Goal: Find contact information: Obtain details needed to contact an individual or organization

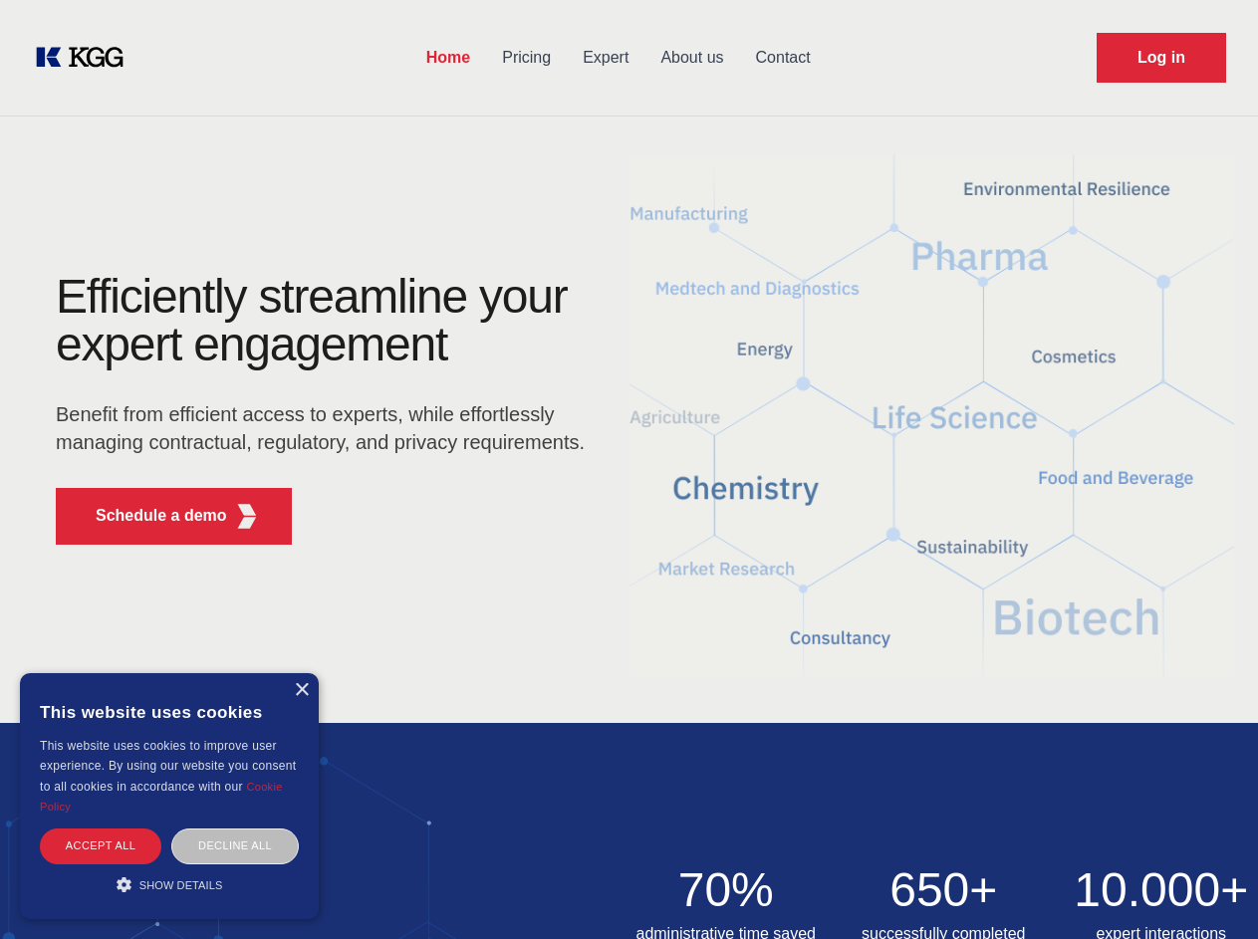
click at [628, 469] on div "Efficiently streamline your expert engagement Benefit from efficient access to …" at bounding box center [326, 417] width 605 height 288
click at [149, 516] on p "Schedule a demo" at bounding box center [161, 516] width 131 height 24
click at [301, 690] on div "× This website uses cookies This website uses cookies to improve user experienc…" at bounding box center [169, 796] width 299 height 246
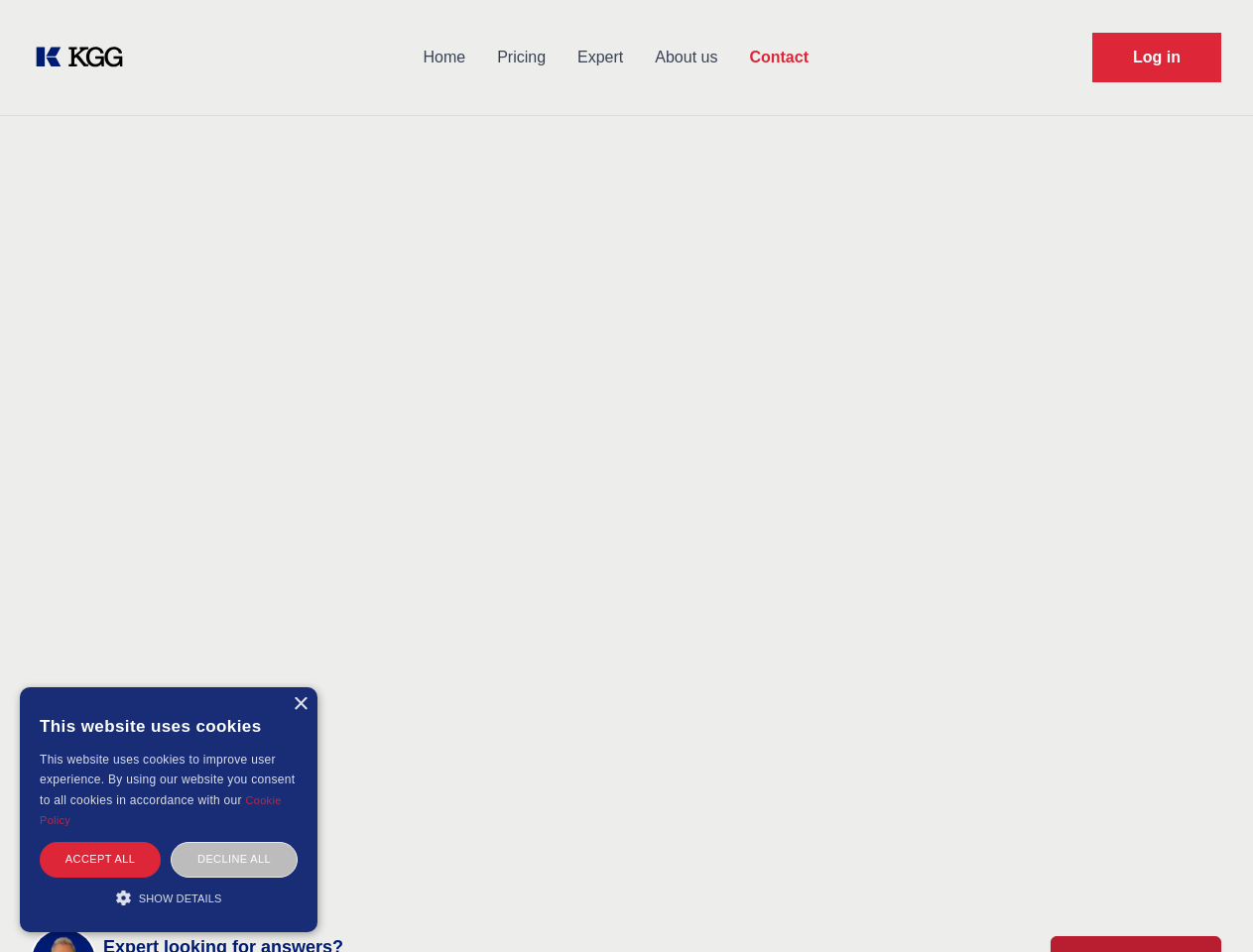
click at [101, 841] on div "Accept all" at bounding box center [100, 858] width 121 height 35
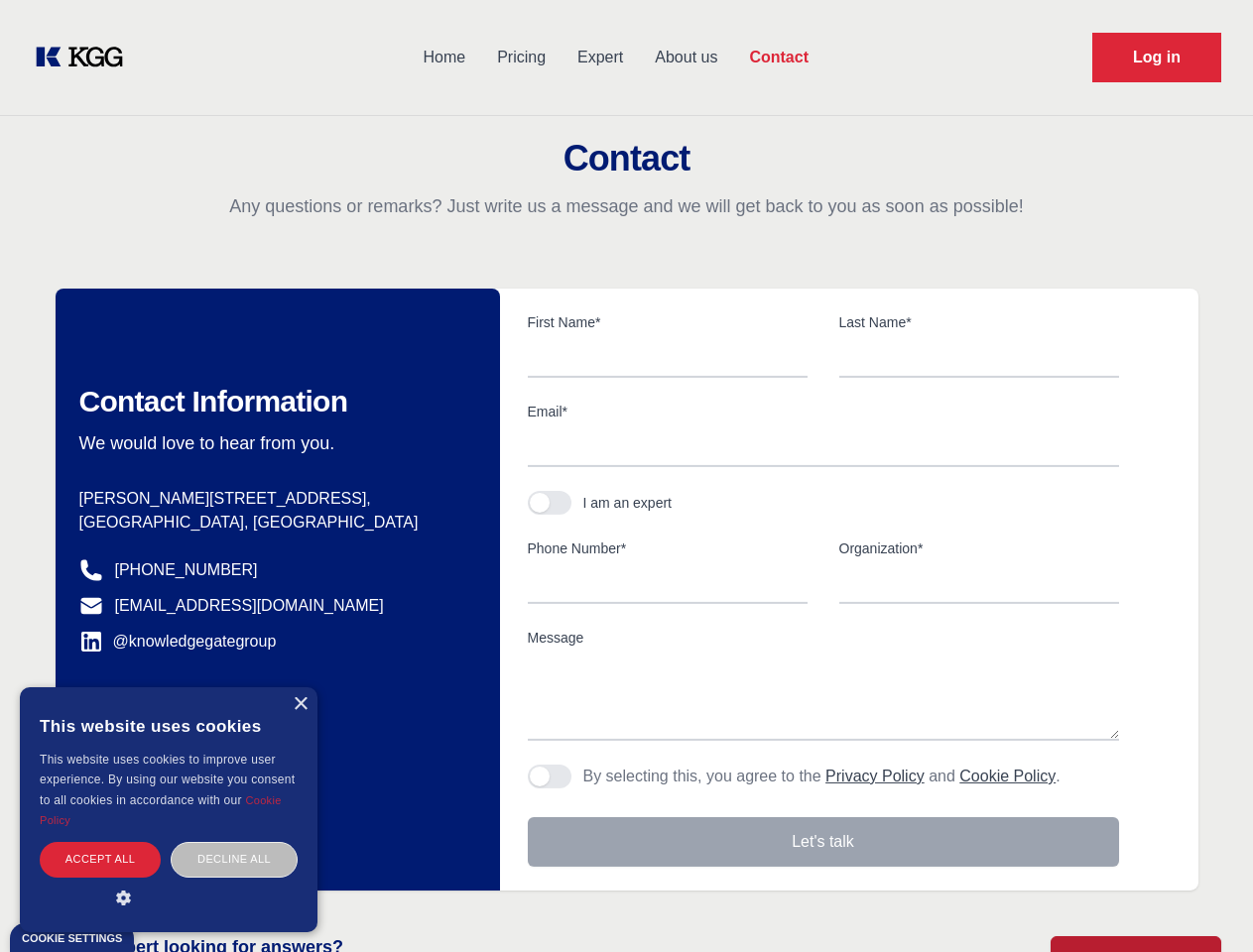
click at [234, 841] on div "Contact Information We would love to hear from you. Postal address [PERSON_NAME…" at bounding box center [278, 590] width 444 height 601
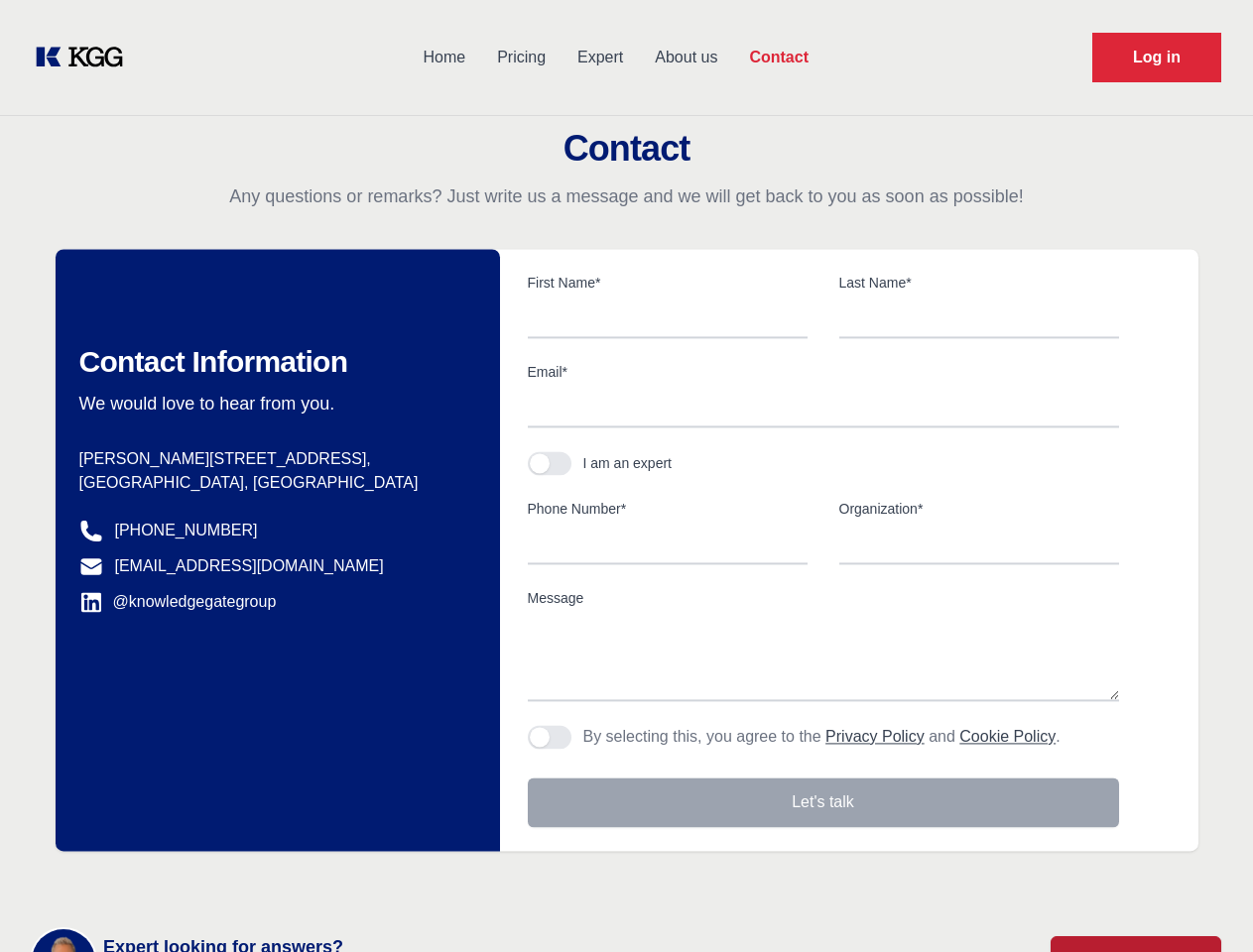
click at [168, 880] on main "Contact Any questions or remarks? Just write us a message and we will get back …" at bounding box center [626, 516] width 1253 height 1033
